Goal: Information Seeking & Learning: Learn about a topic

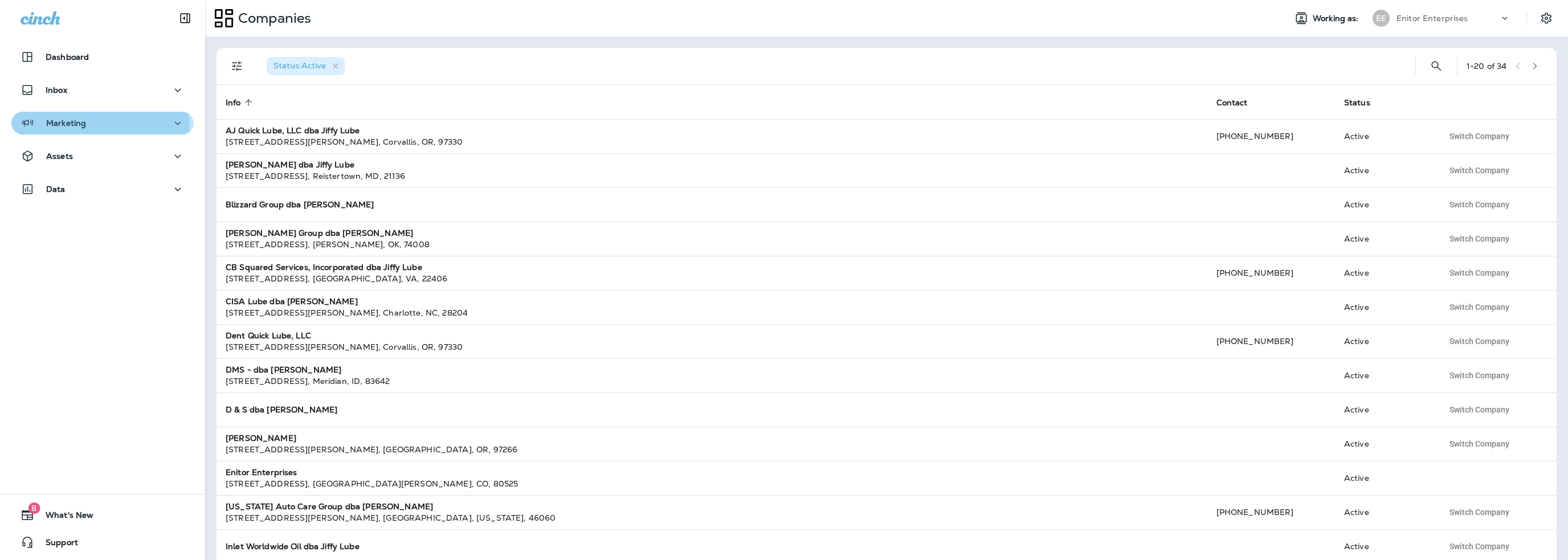
click at [82, 127] on p "Marketing" at bounding box center [65, 123] width 40 height 9
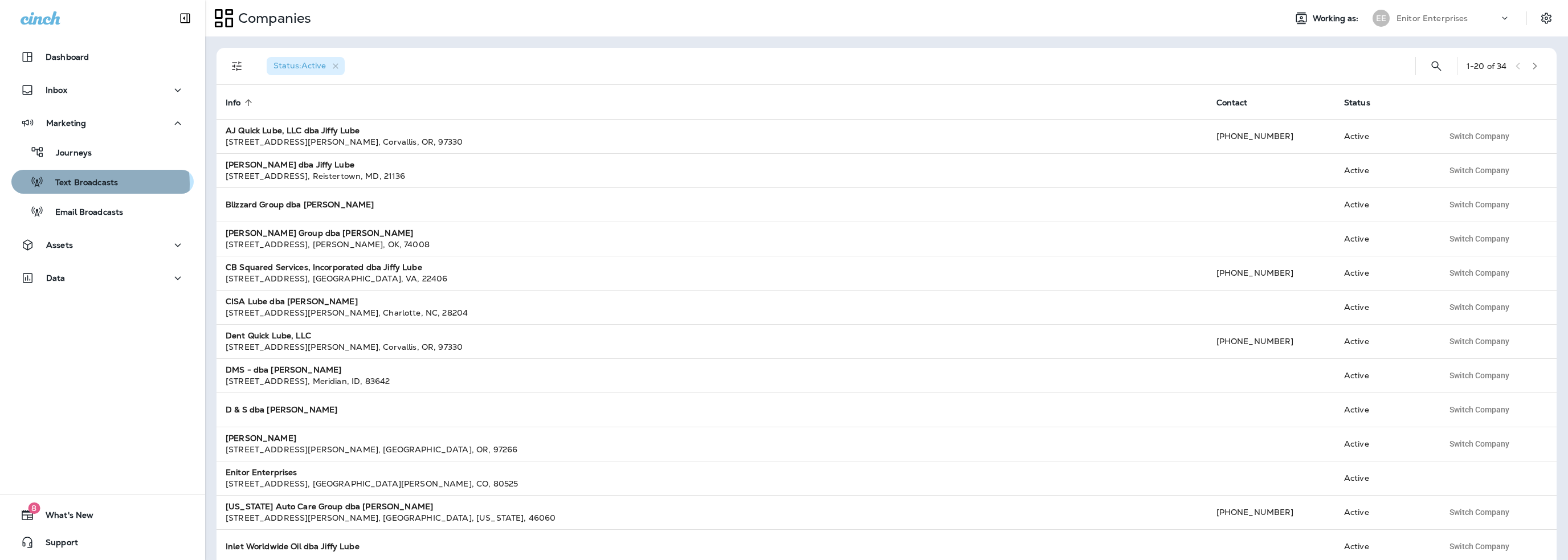
click at [86, 184] on p "Text Broadcasts" at bounding box center [80, 183] width 74 height 11
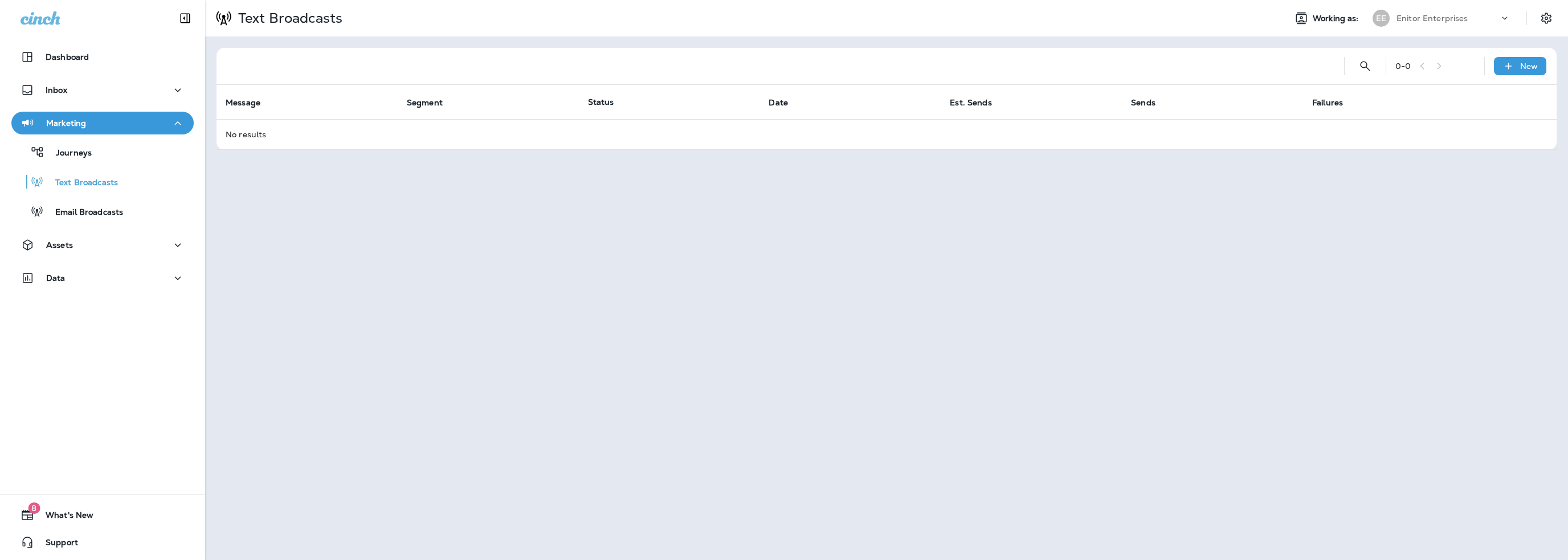
click at [1432, 15] on p "Enitor Enterprises" at bounding box center [1432, 18] width 72 height 9
type input "**"
click at [1430, 93] on p "SLB Group, dba Jiffy Lube" at bounding box center [1443, 94] width 108 height 9
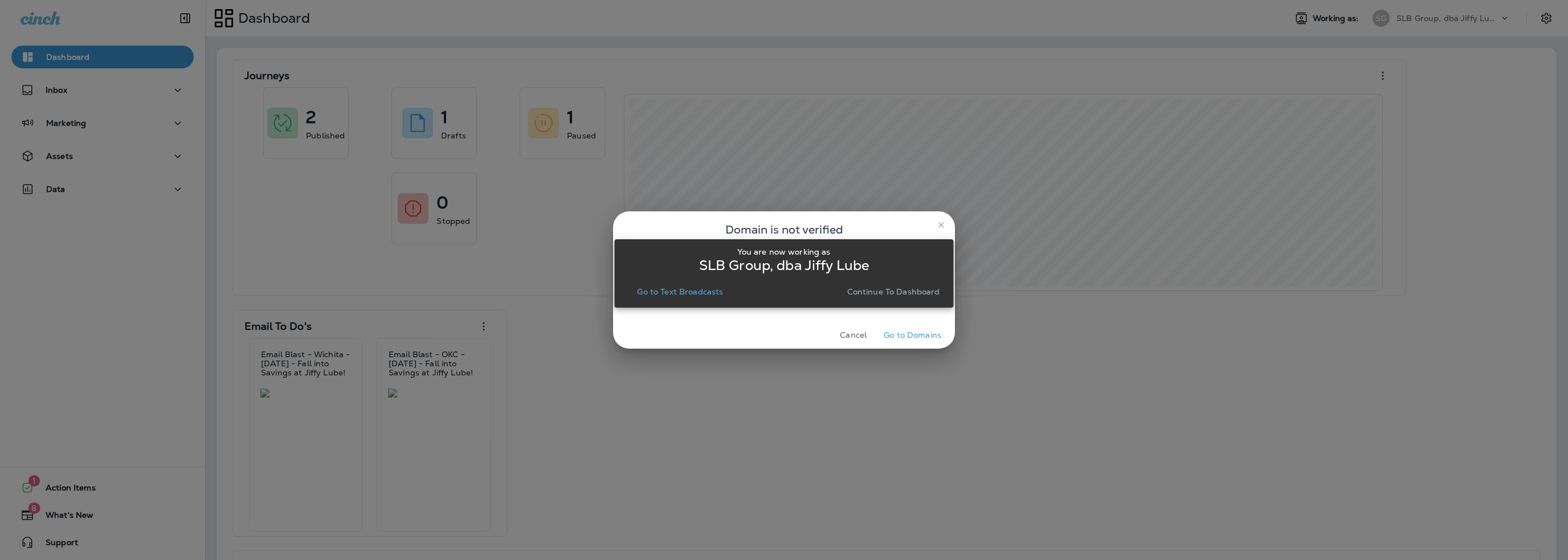
click at [709, 293] on p "Go to Text Broadcasts" at bounding box center [680, 291] width 86 height 9
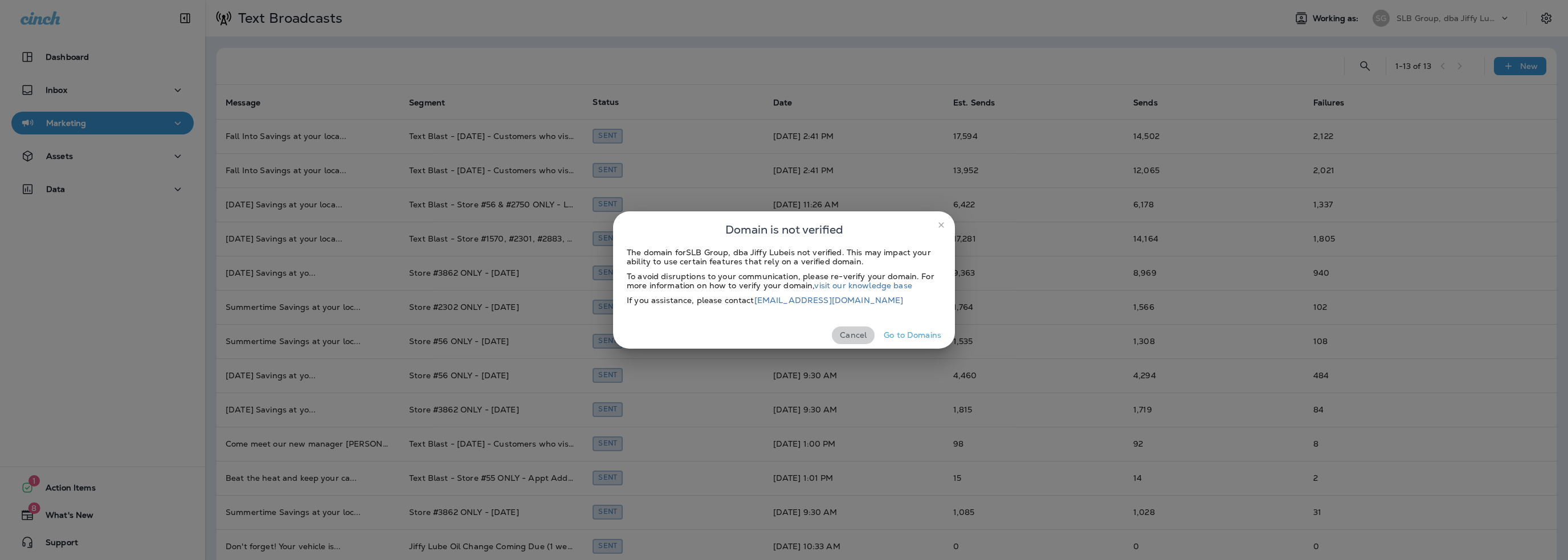
click at [851, 334] on button "Cancel" at bounding box center [853, 335] width 42 height 18
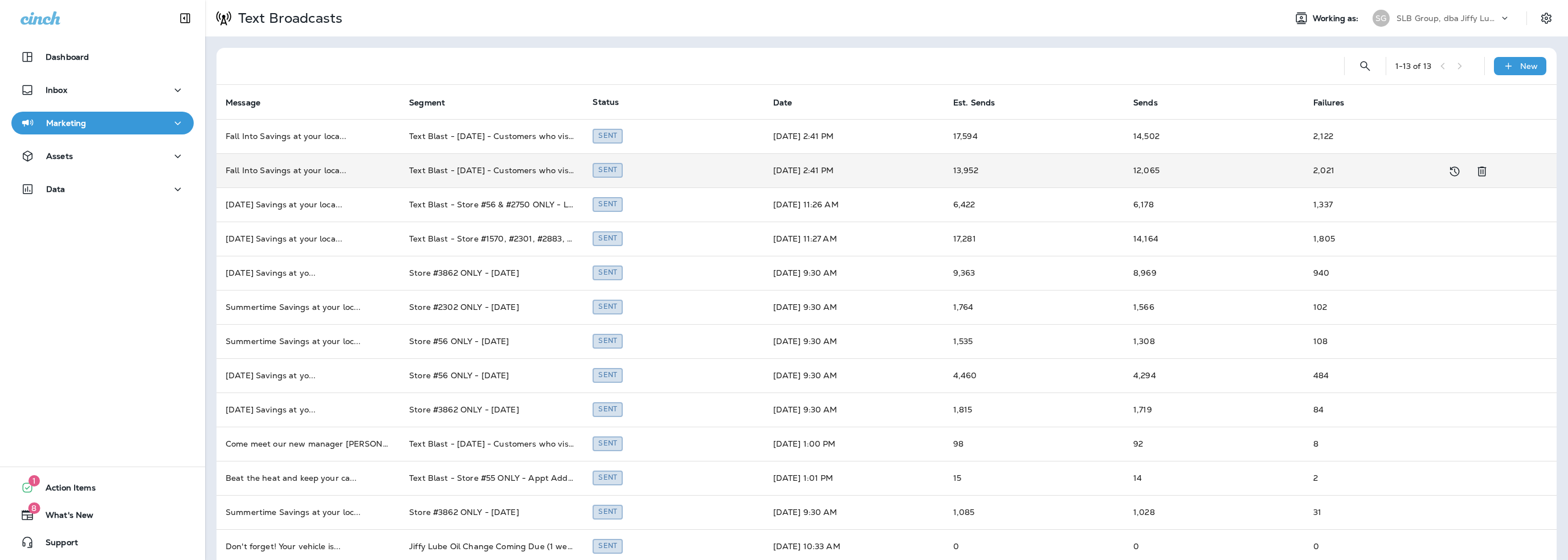
click at [453, 175] on td "Text Blast - [DATE] - Customers who visited store #55, 2750, 3862, 56 and last …" at bounding box center [491, 170] width 184 height 34
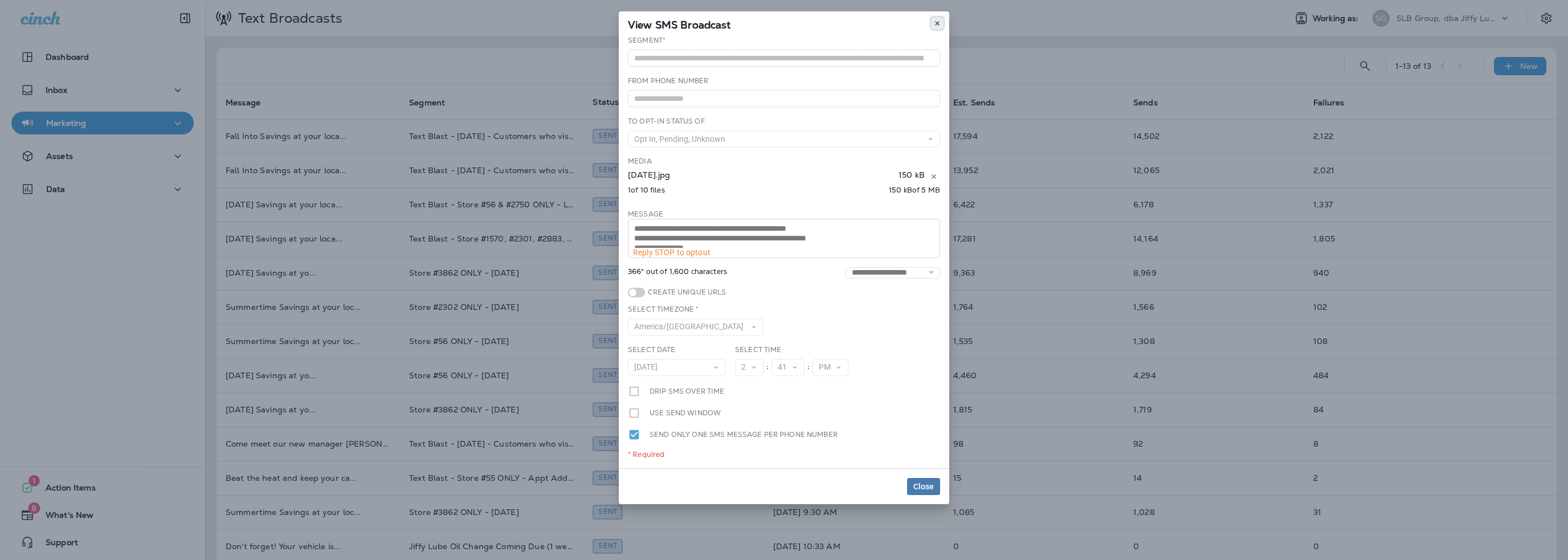
click at [936, 24] on icon at bounding box center [938, 24] width 7 height 7
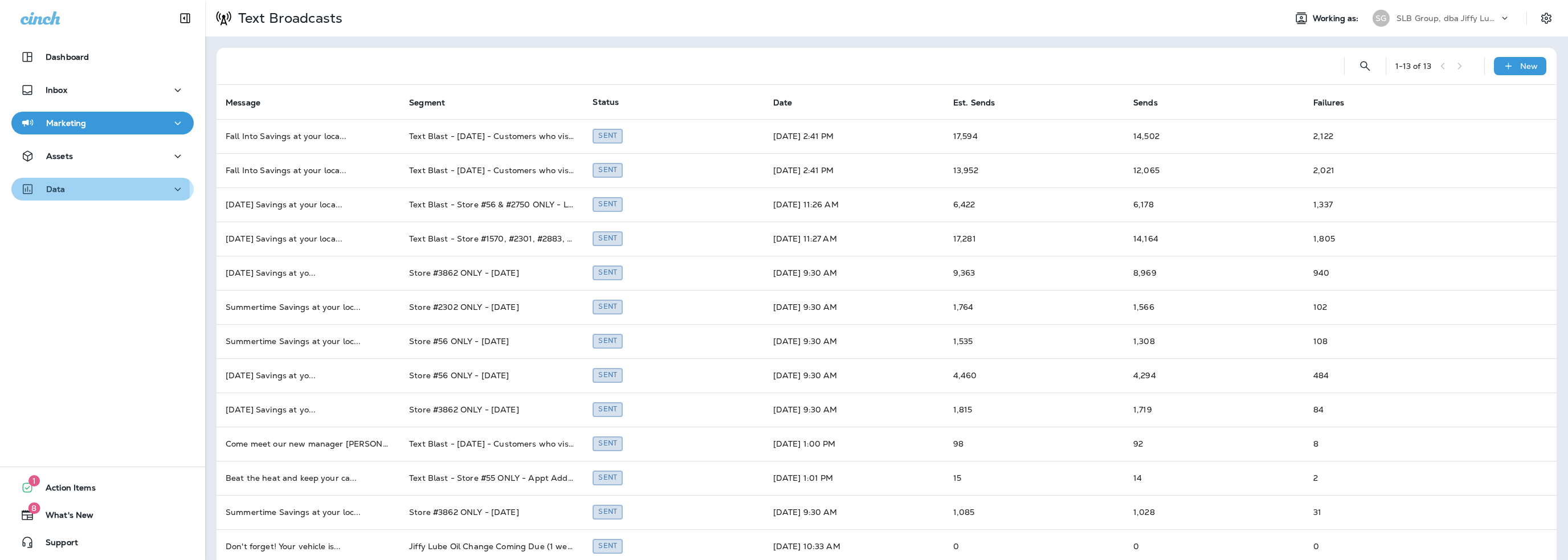
click at [89, 191] on div "Data" at bounding box center [103, 189] width 164 height 14
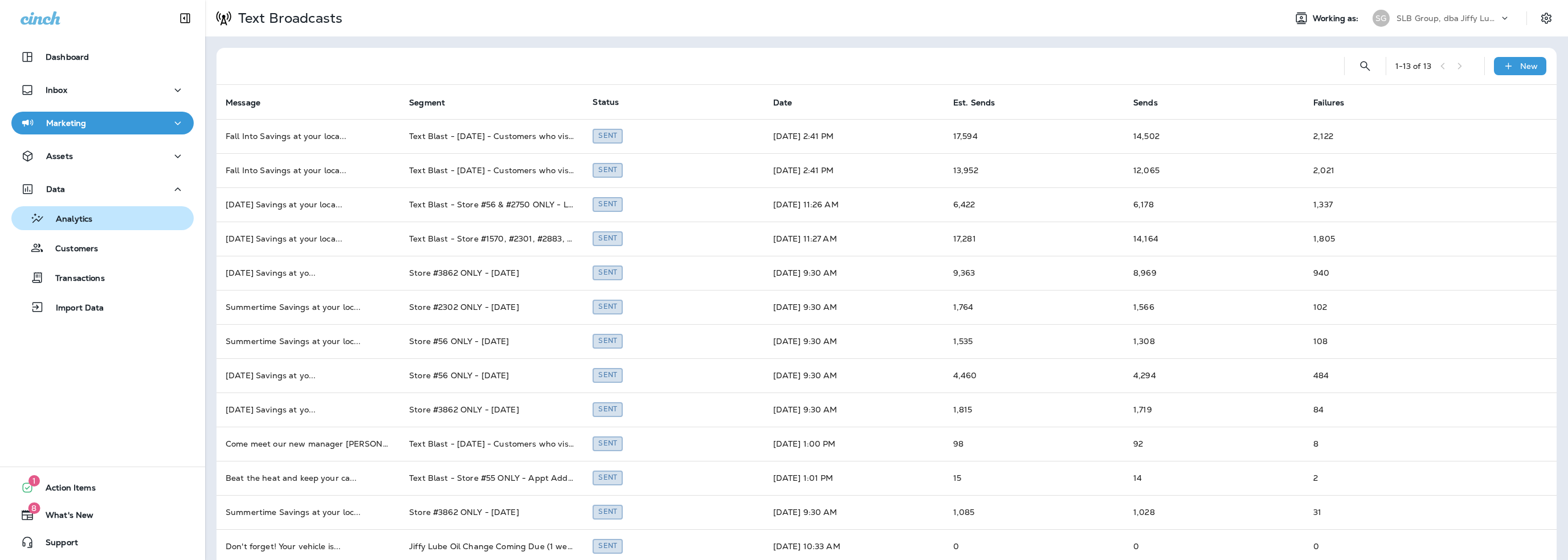
click at [81, 225] on div "Analytics" at bounding box center [54, 219] width 76 height 17
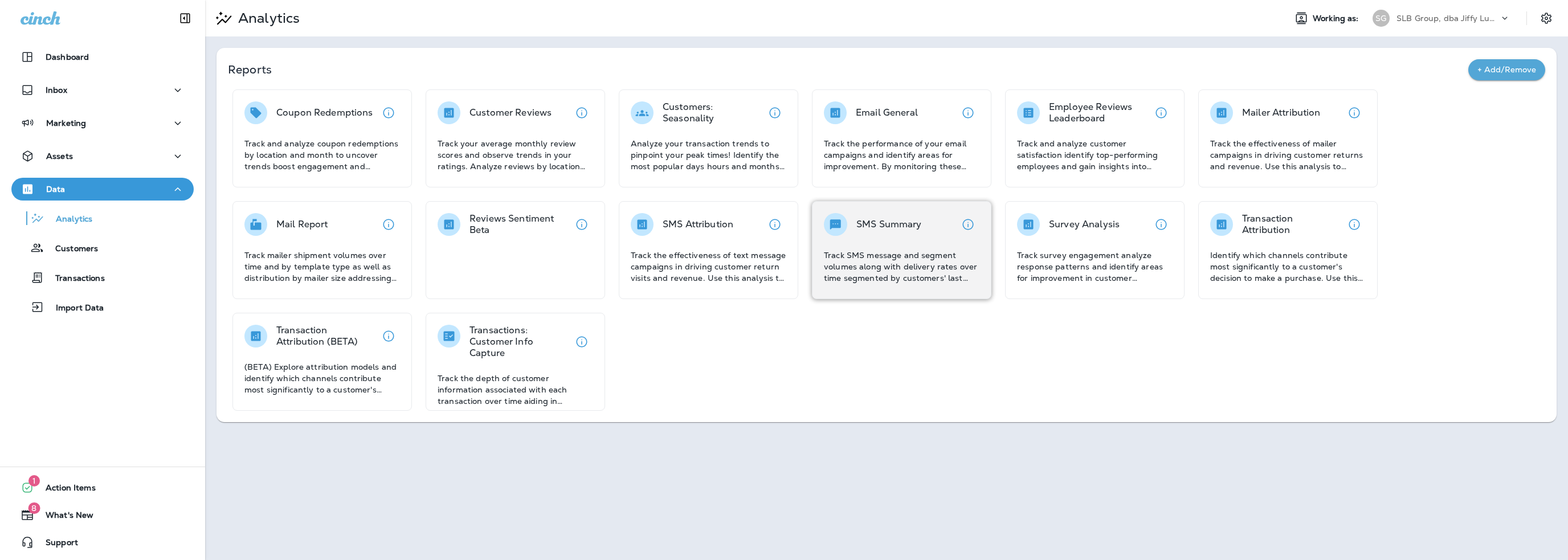
click at [921, 242] on div "SMS Summary Track SMS message and segment volumes along with delivery rates ove…" at bounding box center [902, 248] width 156 height 70
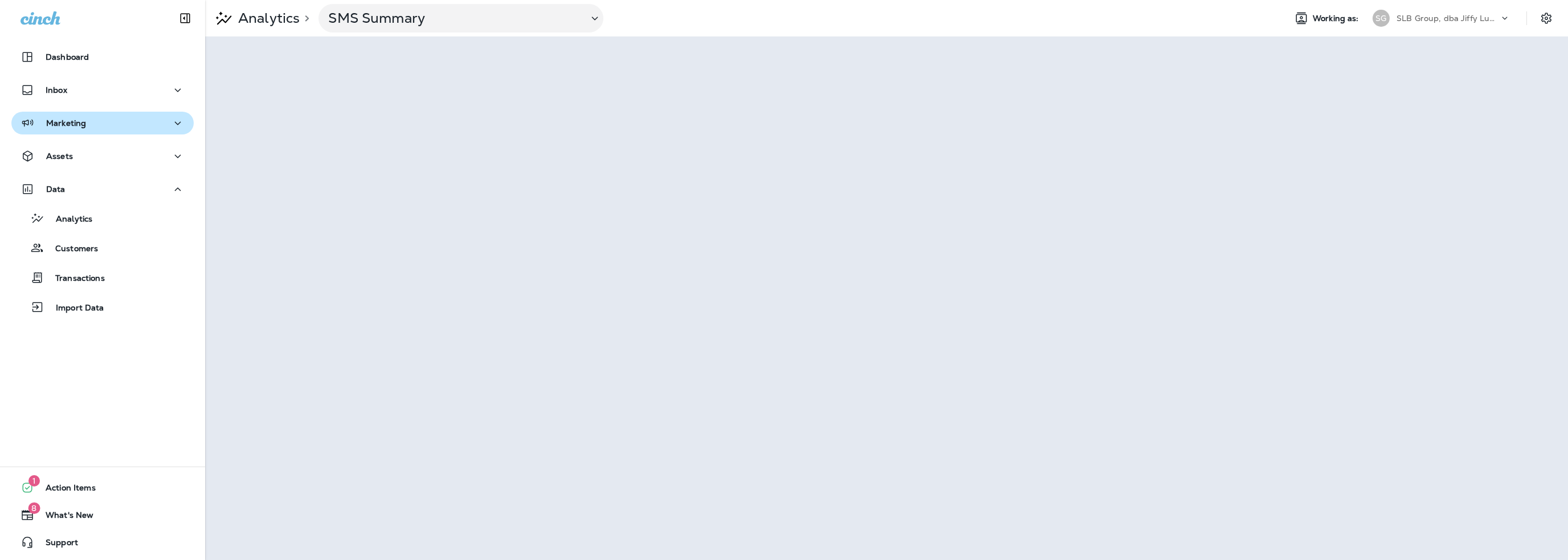
click at [58, 126] on p "Marketing" at bounding box center [65, 123] width 40 height 9
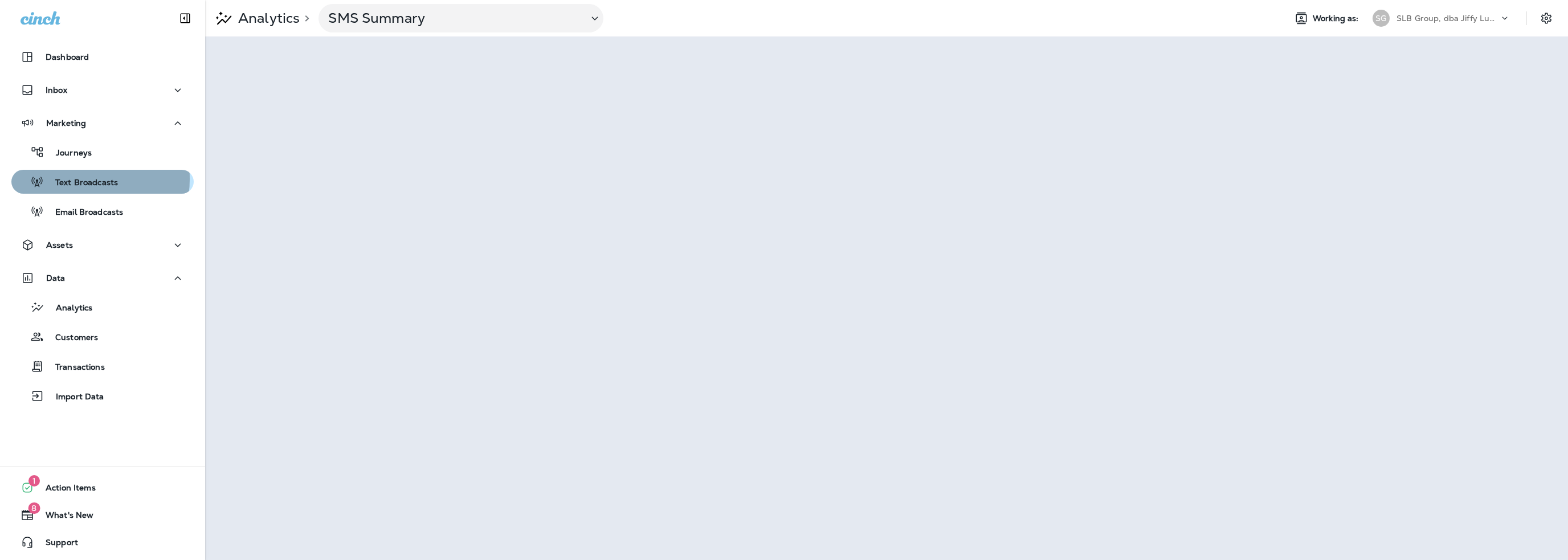
click at [73, 179] on p "Text Broadcasts" at bounding box center [80, 183] width 74 height 11
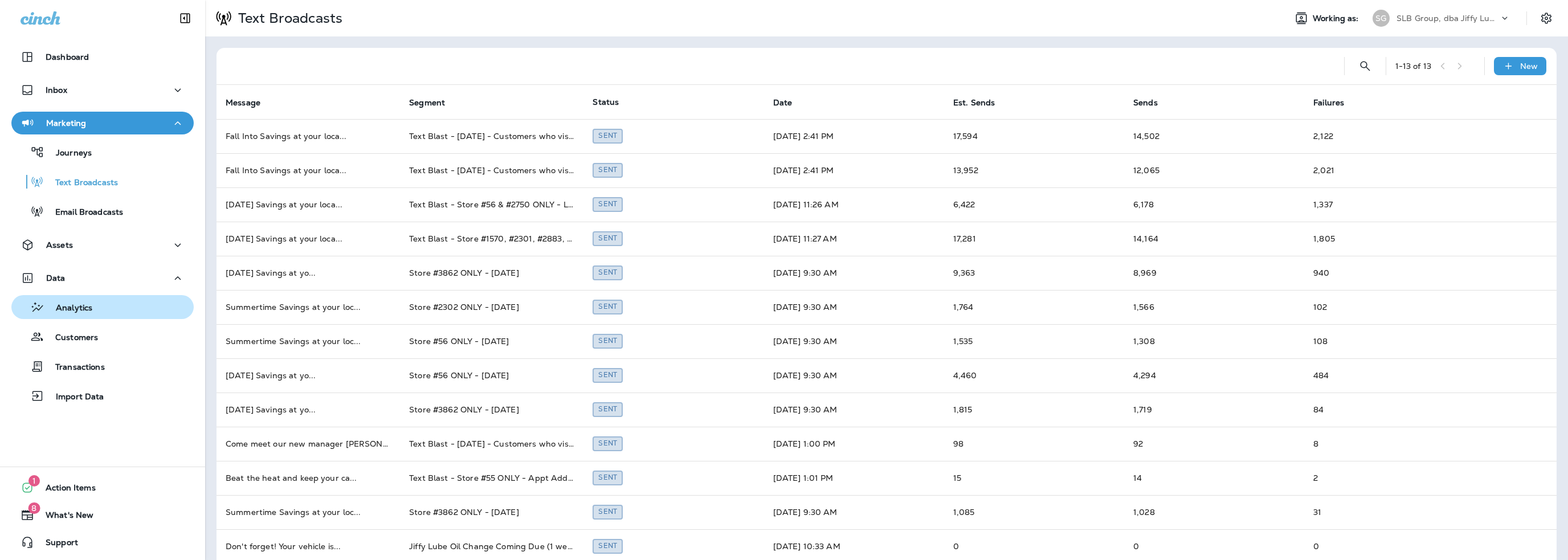
click at [113, 308] on div "Analytics" at bounding box center [103, 307] width 173 height 17
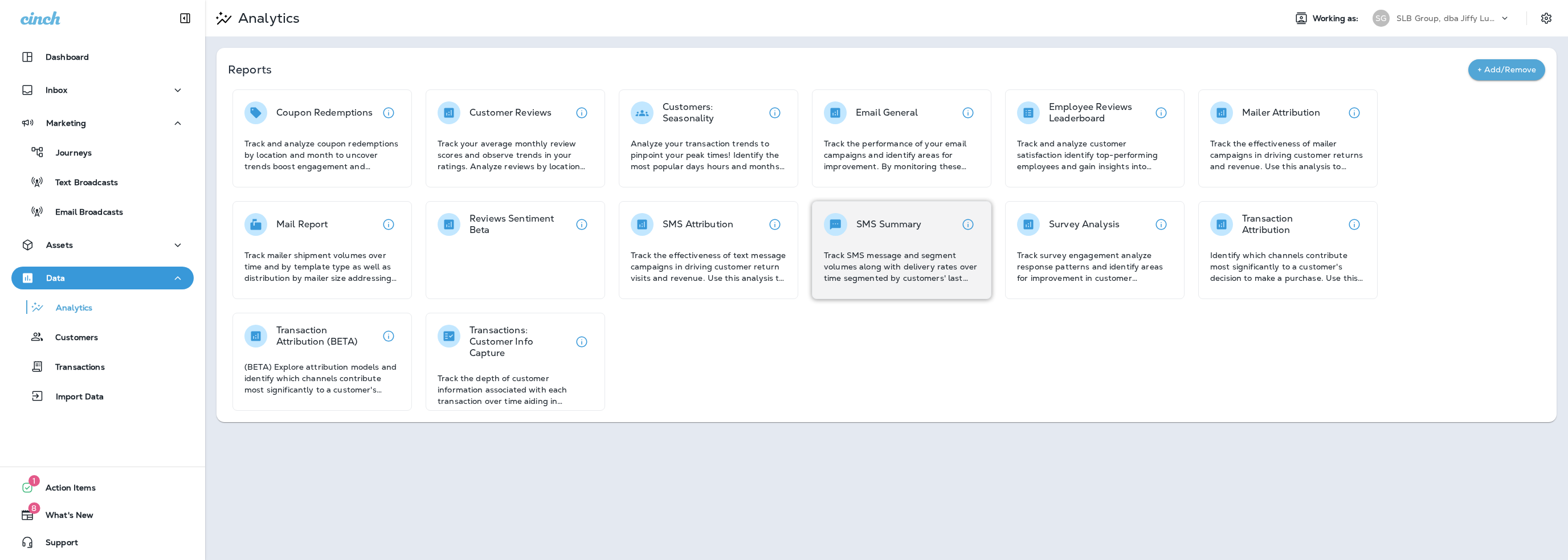
click at [885, 256] on p "Track SMS message and segment volumes along with delivery rates over time segme…" at bounding box center [902, 267] width 156 height 34
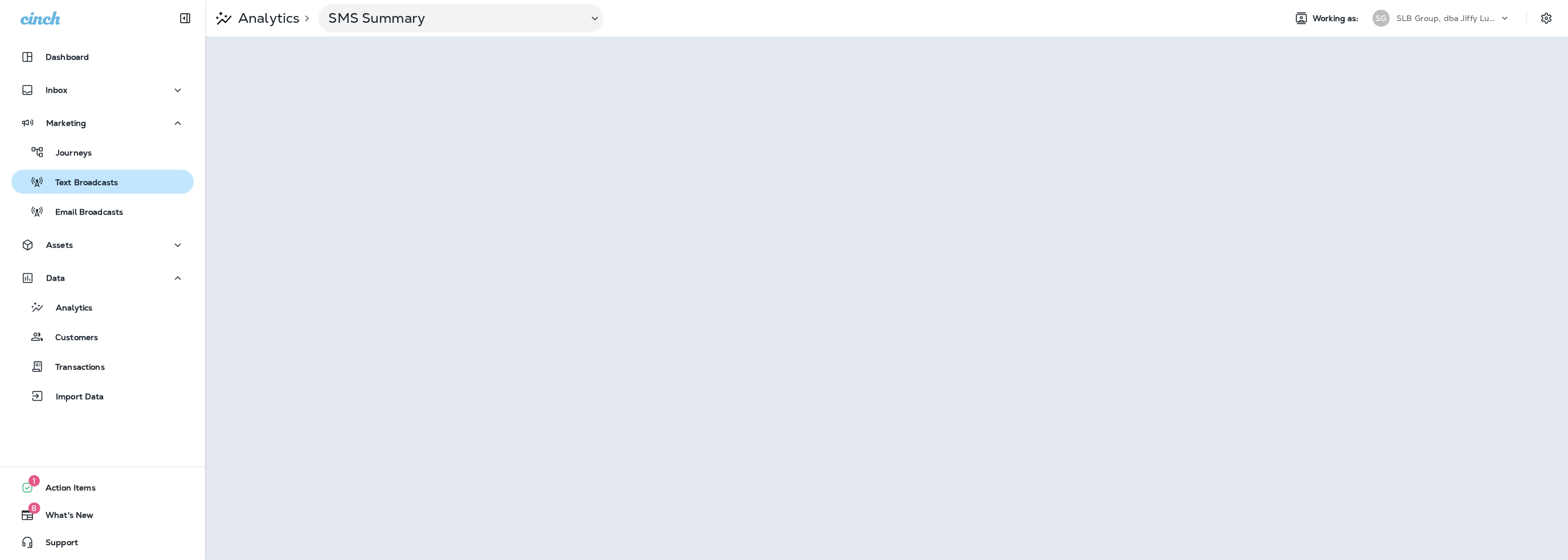
click at [73, 182] on p "Text Broadcasts" at bounding box center [80, 183] width 74 height 11
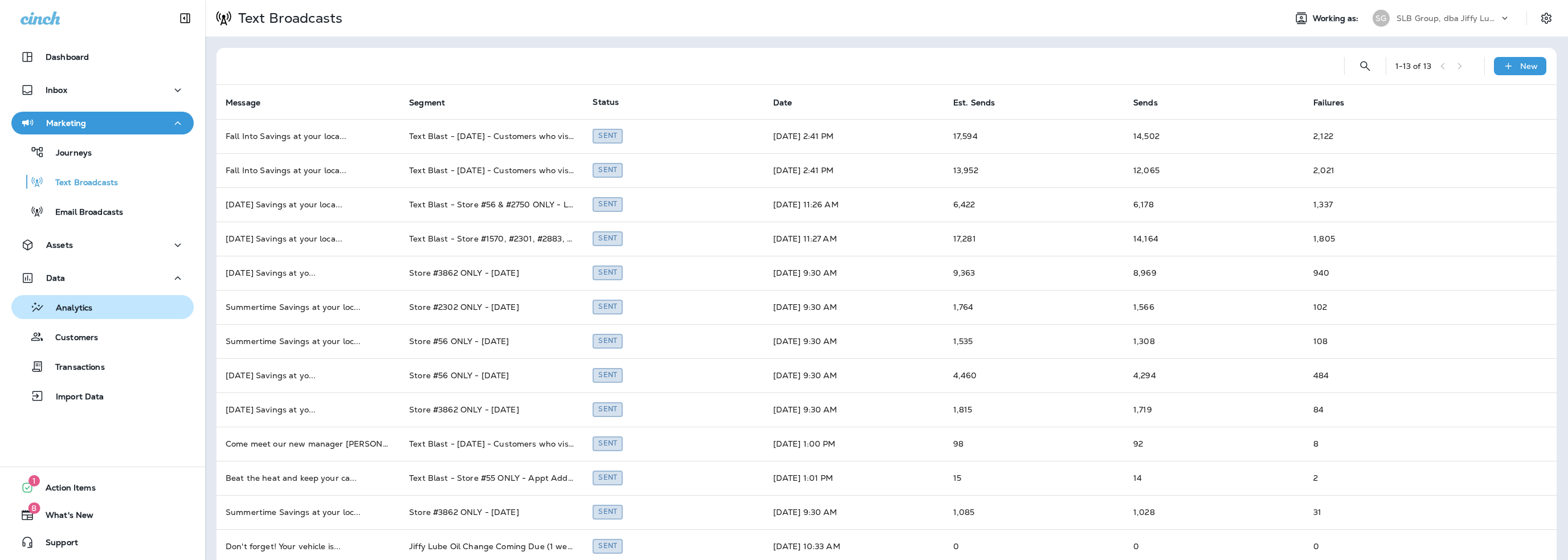
click at [80, 309] on p "Analytics" at bounding box center [68, 308] width 48 height 11
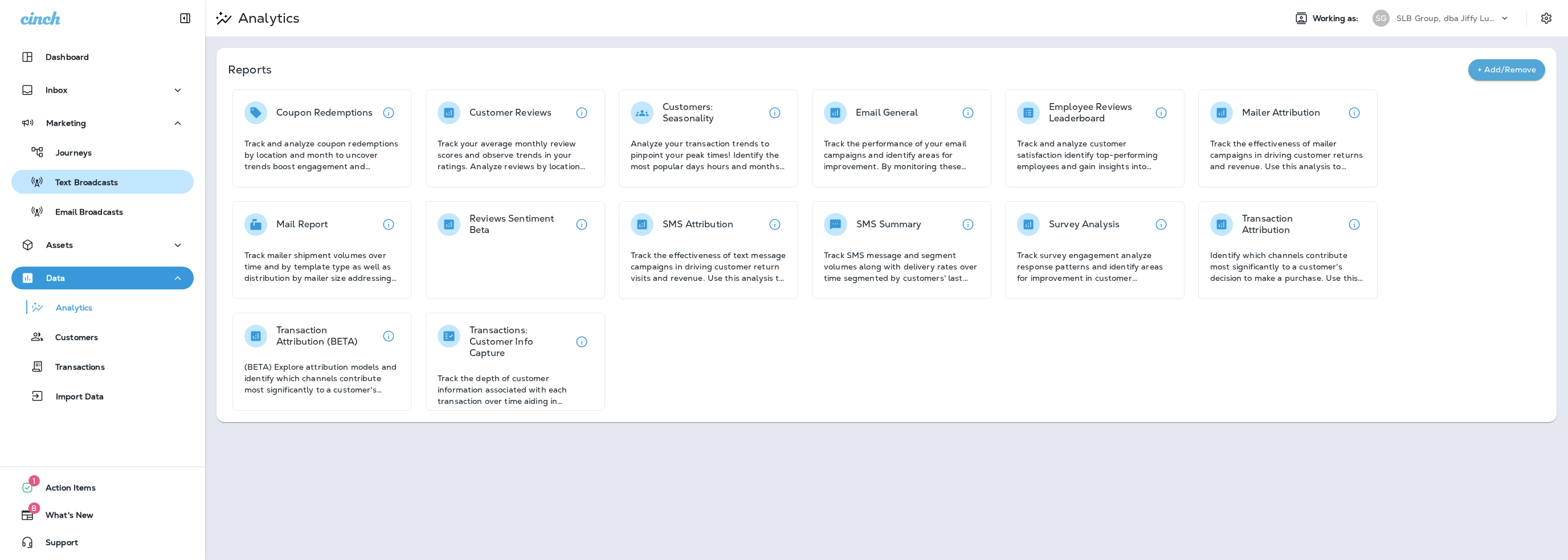
click at [85, 180] on p "Text Broadcasts" at bounding box center [80, 183] width 74 height 11
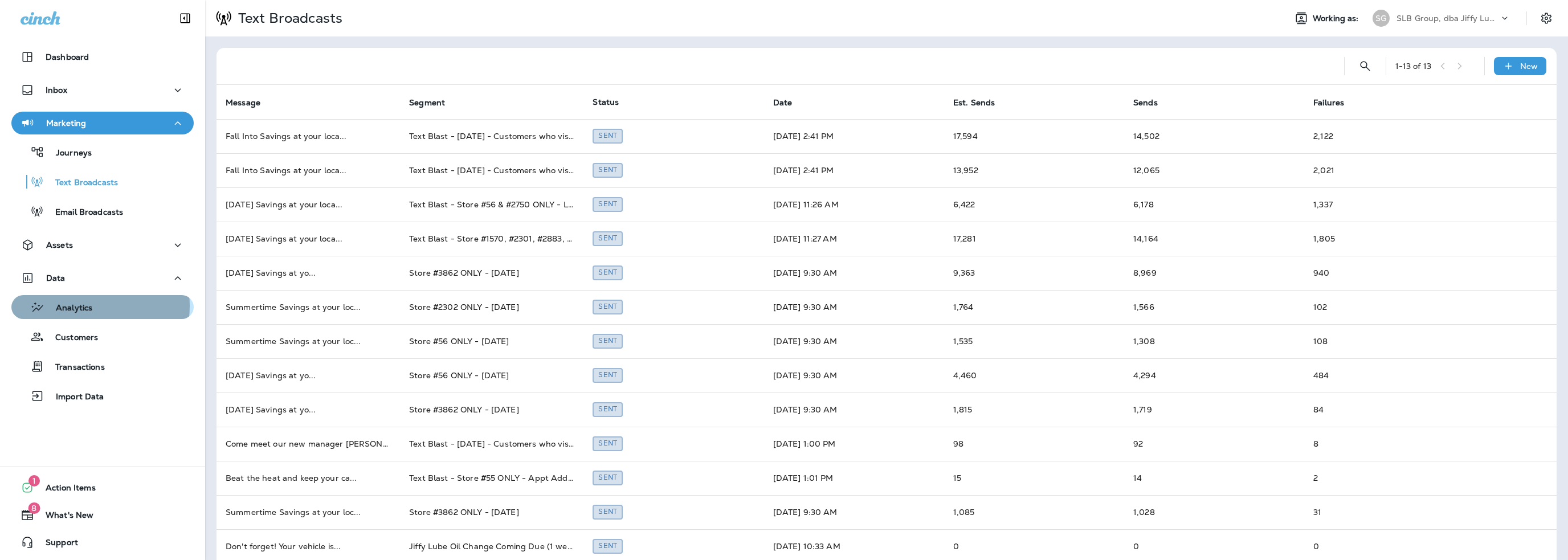
click at [86, 306] on p "Analytics" at bounding box center [68, 308] width 48 height 11
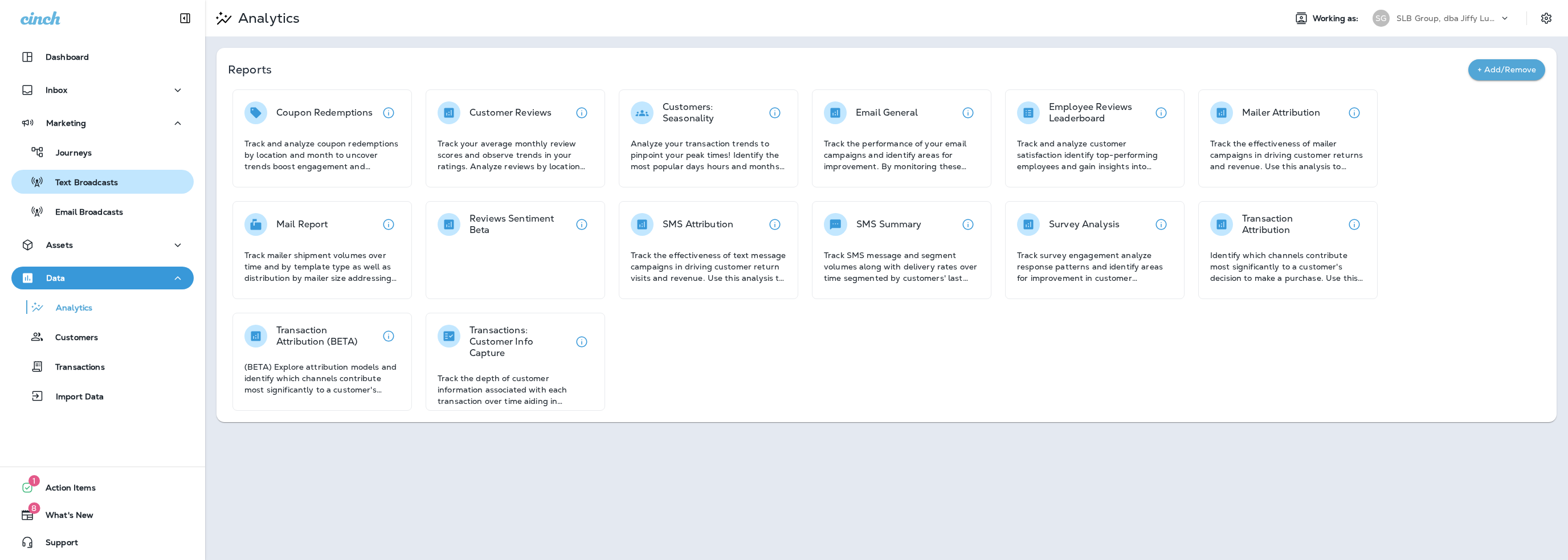
click at [80, 179] on p "Text Broadcasts" at bounding box center [80, 183] width 74 height 11
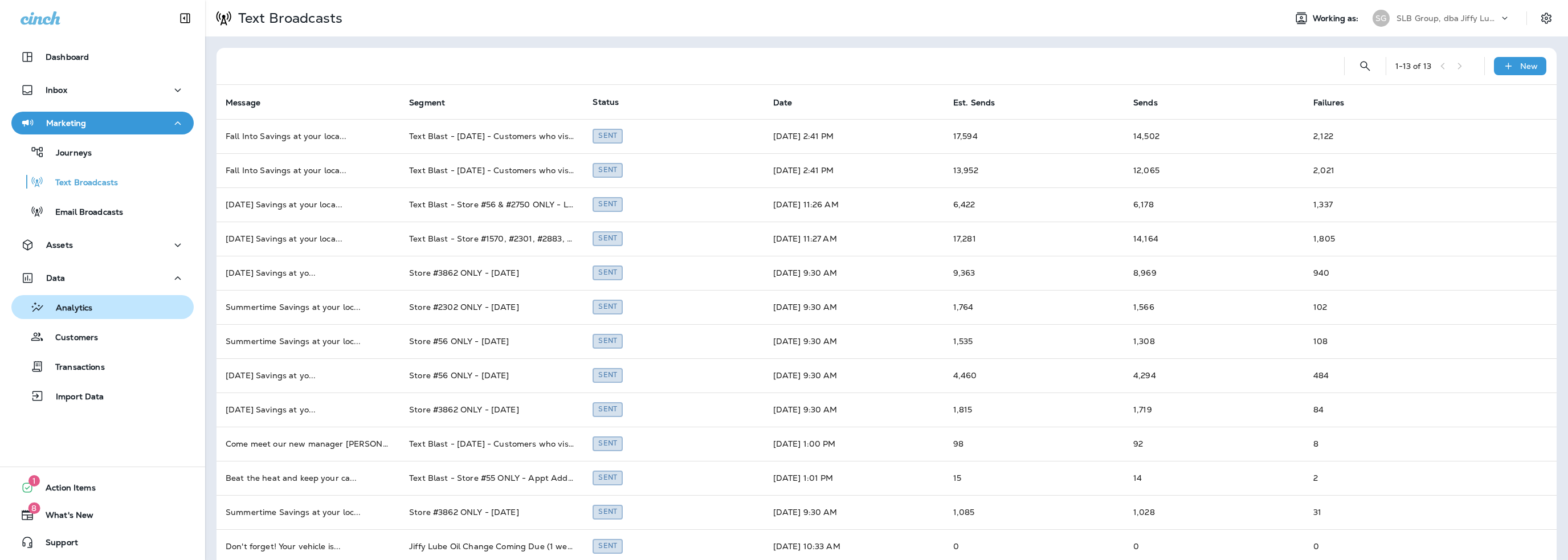
click at [74, 310] on p "Analytics" at bounding box center [68, 308] width 48 height 11
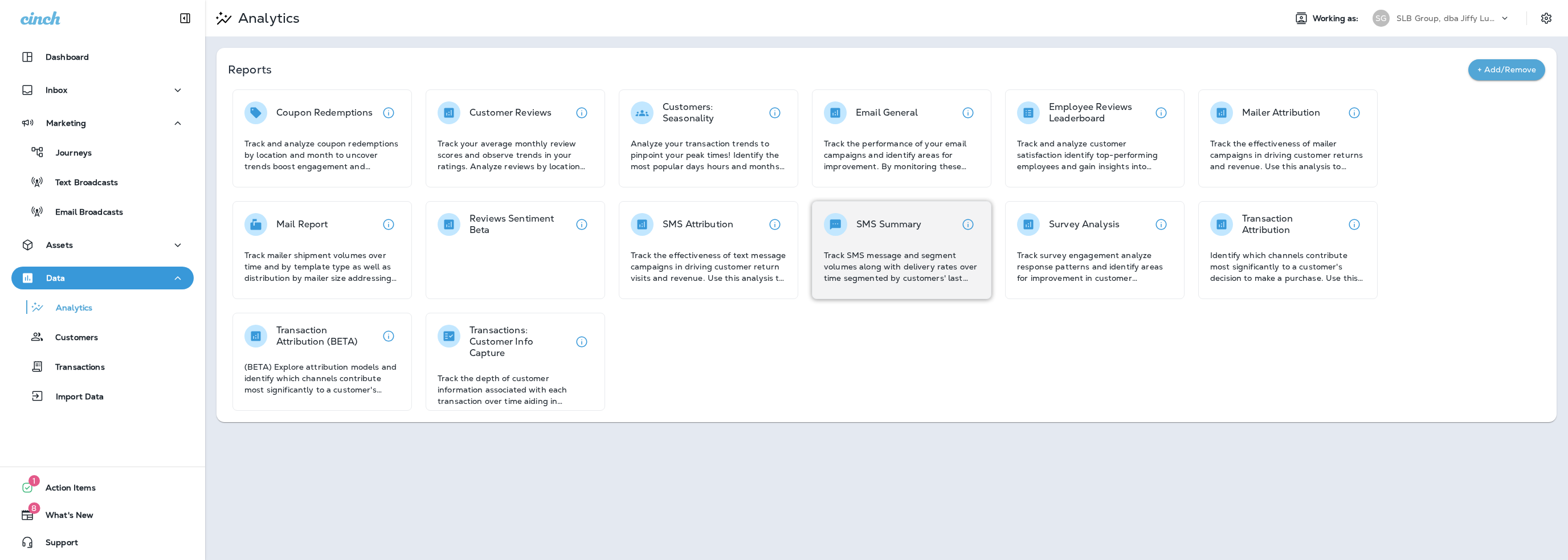
click at [887, 269] on p "Track SMS message and segment volumes along with delivery rates over time segme…" at bounding box center [902, 267] width 156 height 34
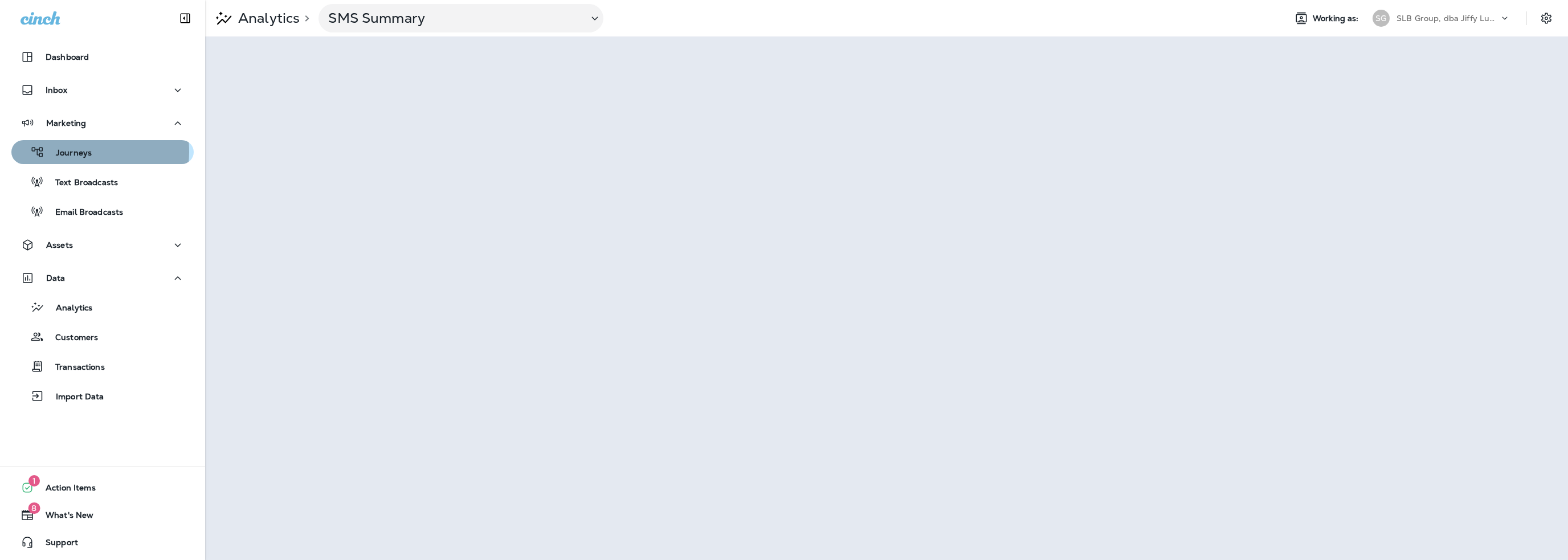
click at [73, 152] on p "Journeys" at bounding box center [68, 153] width 47 height 11
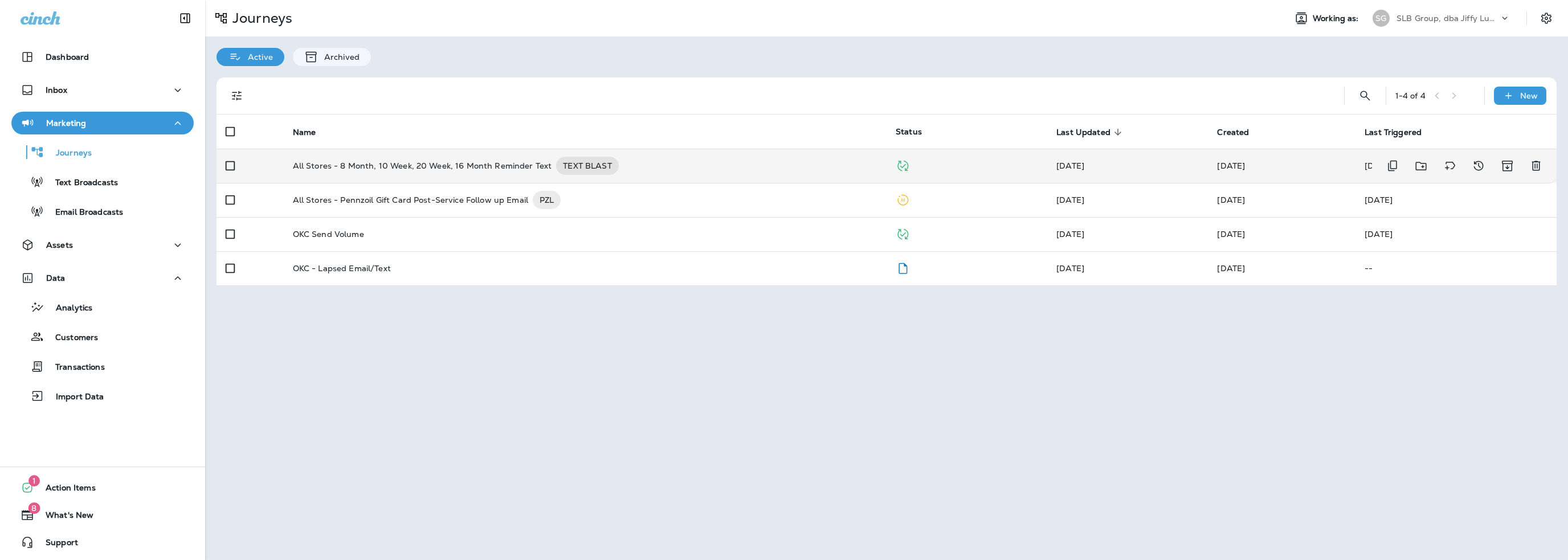
click at [466, 165] on p "All Stores - 8 Month, 10 Week, 20 Week, 16 Month Reminder Text" at bounding box center [423, 166] width 259 height 19
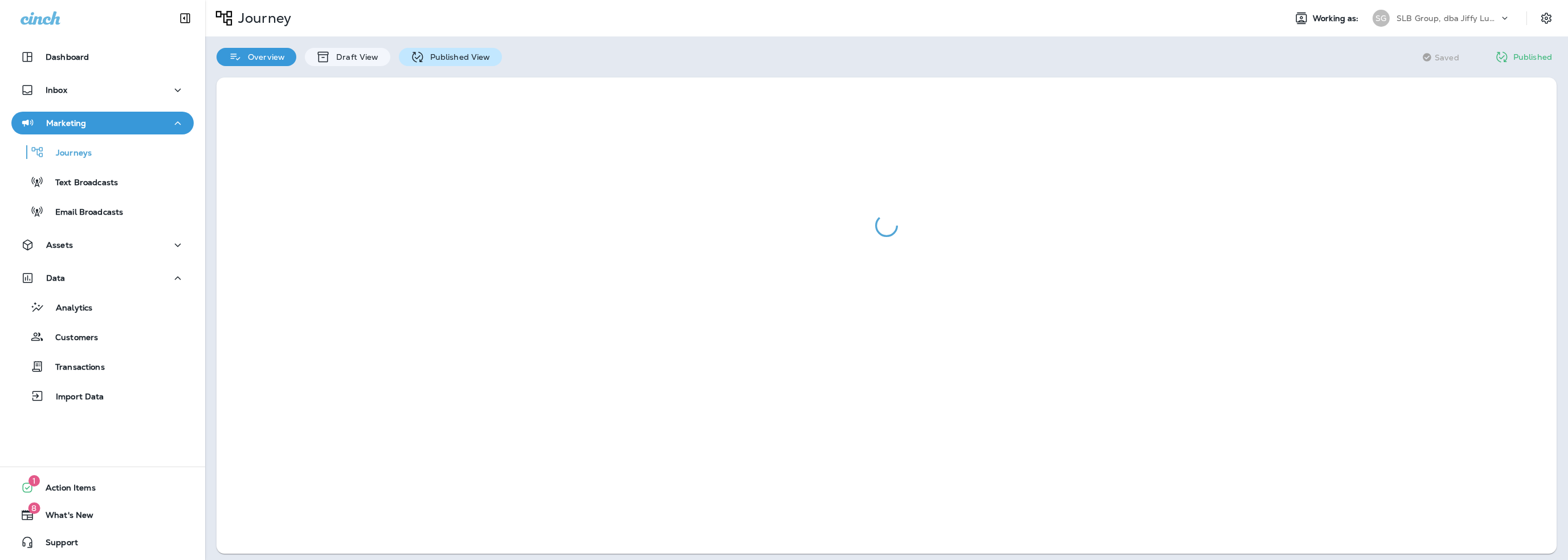
click at [446, 57] on p "Published View" at bounding box center [457, 57] width 66 height 9
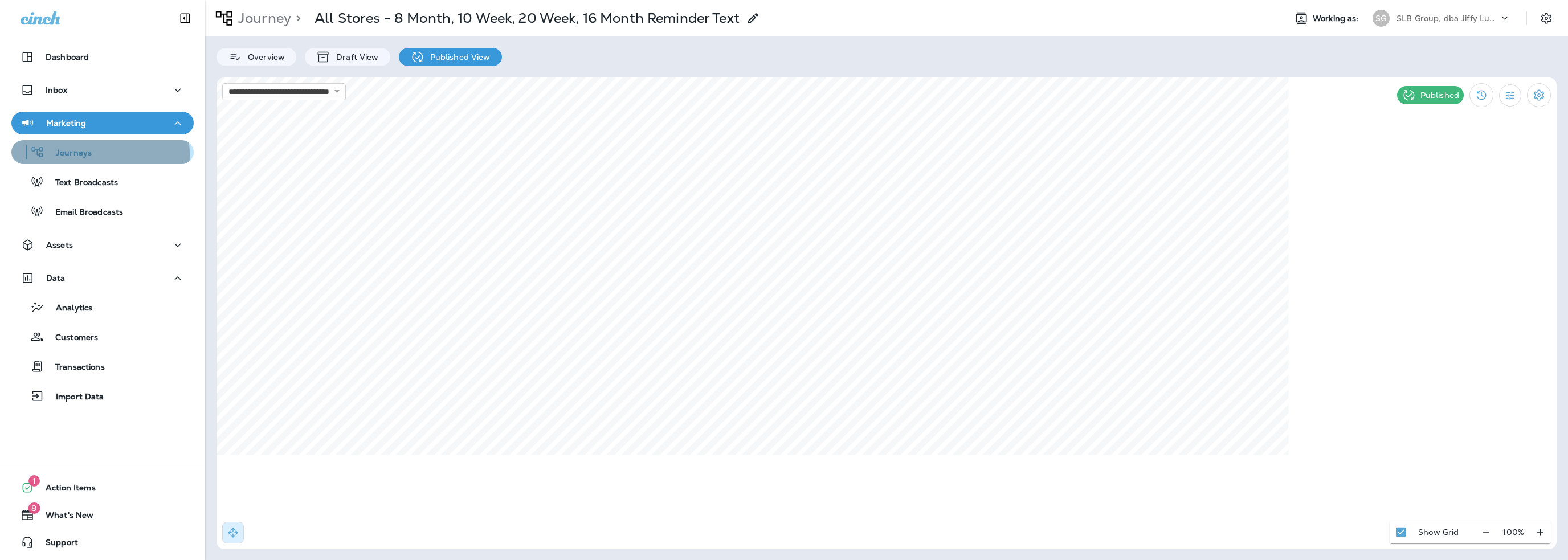
click at [74, 155] on p "Journeys" at bounding box center [68, 153] width 47 height 11
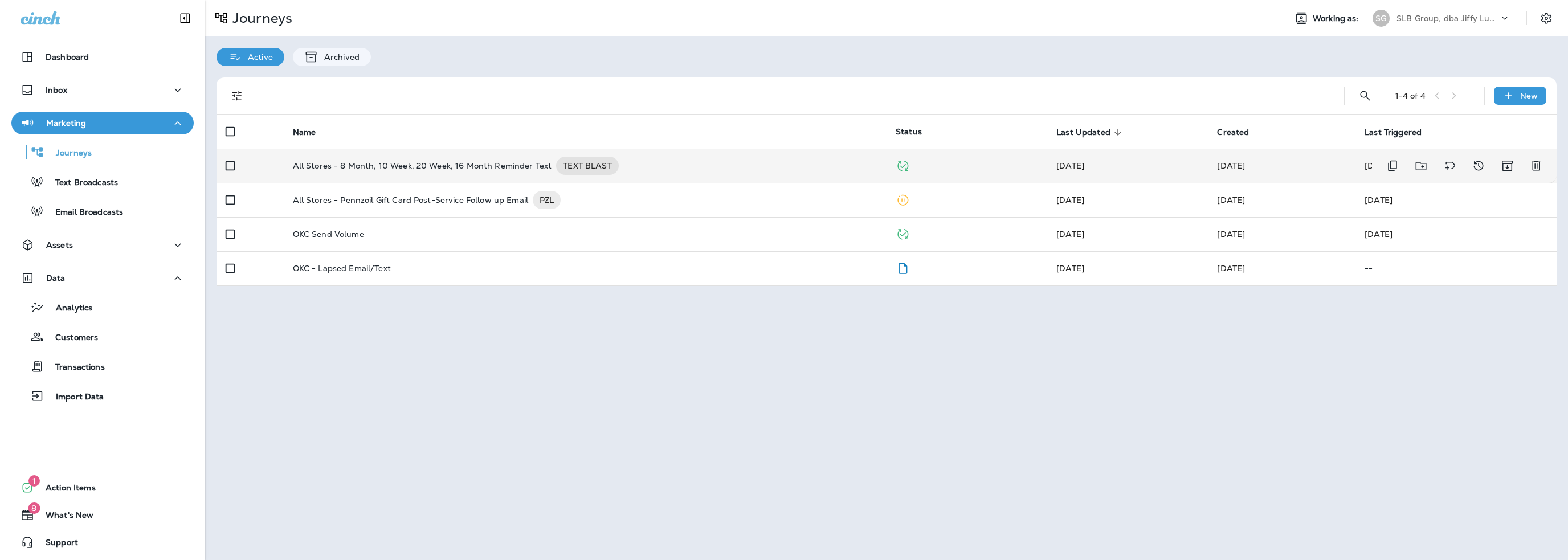
click at [408, 165] on p "All Stores - 8 Month, 10 Week, 20 Week, 16 Month Reminder Text" at bounding box center [423, 166] width 259 height 19
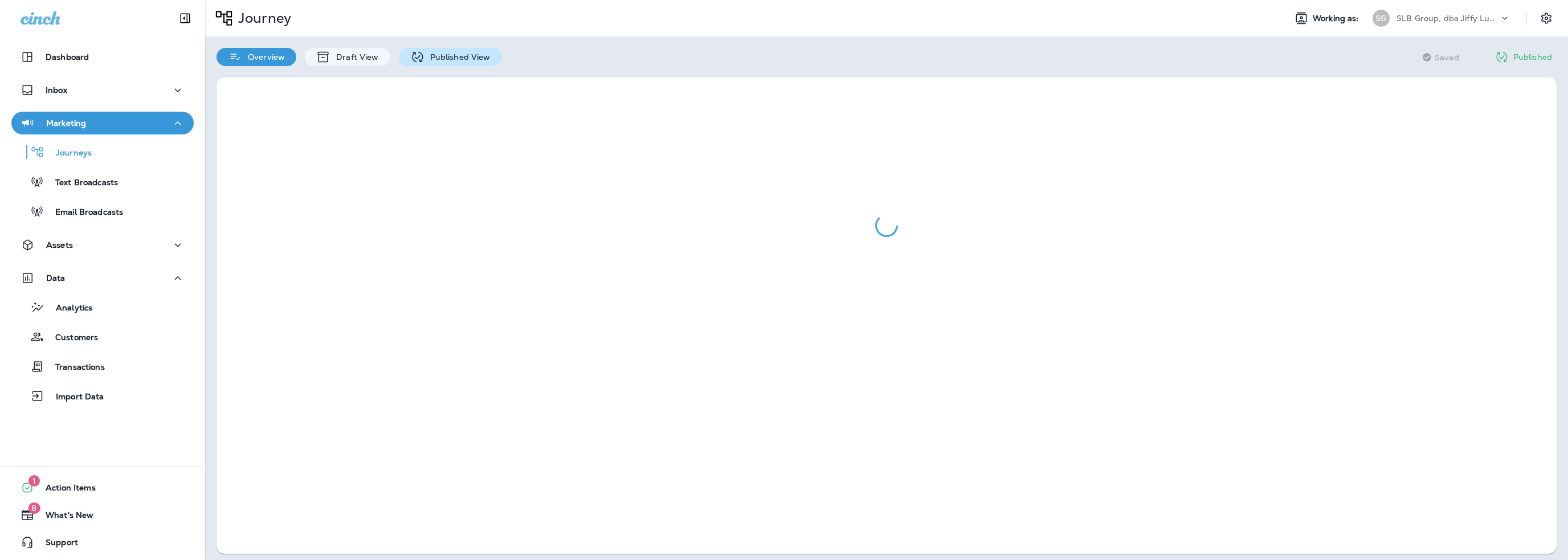
click at [445, 53] on p "Published View" at bounding box center [457, 57] width 66 height 9
